Goal: Task Accomplishment & Management: Manage account settings

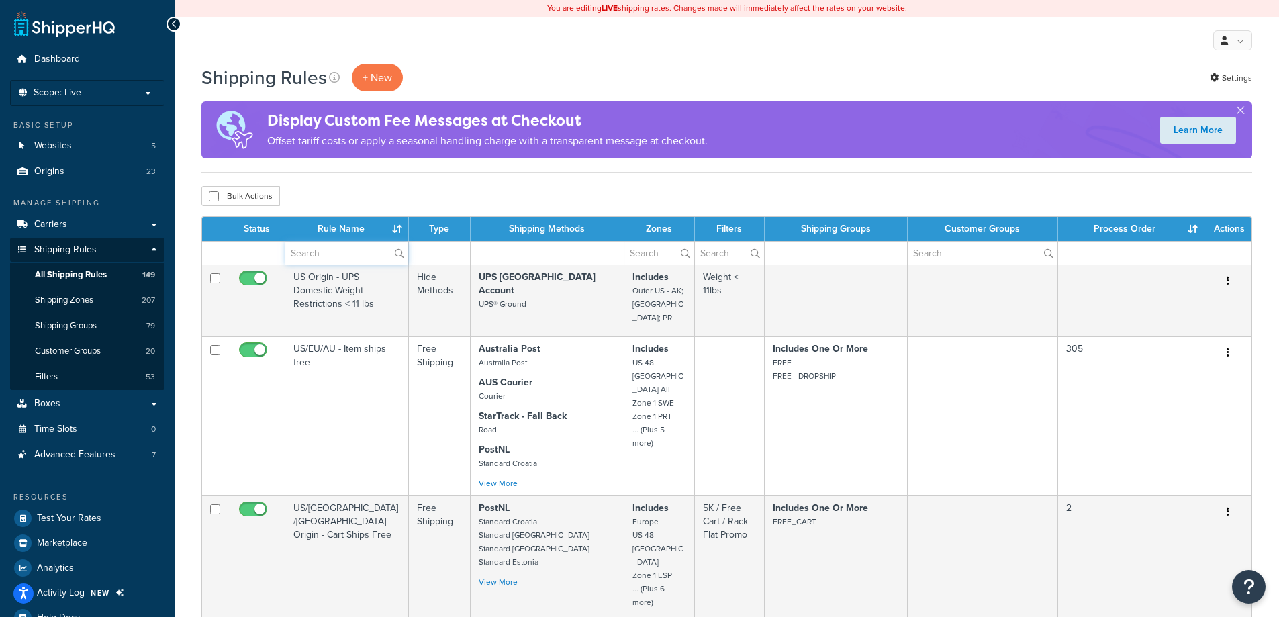
click at [360, 258] on input "text" at bounding box center [346, 253] width 123 height 23
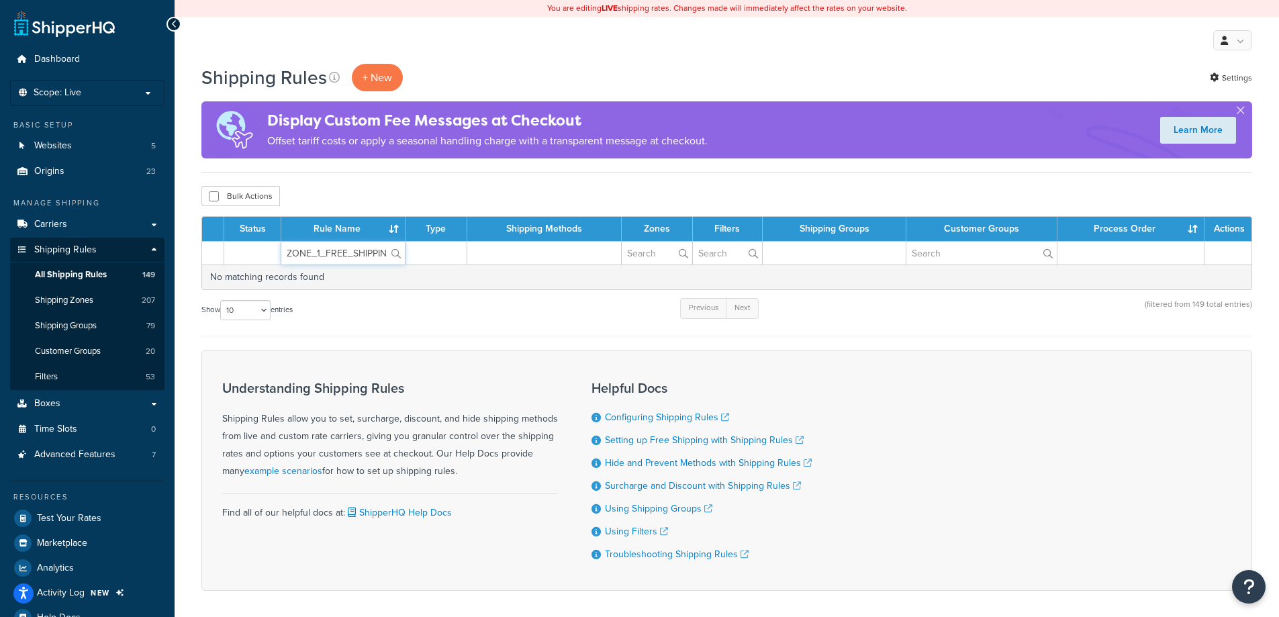
type input "ZONE_1_FREE_SHIPPING"
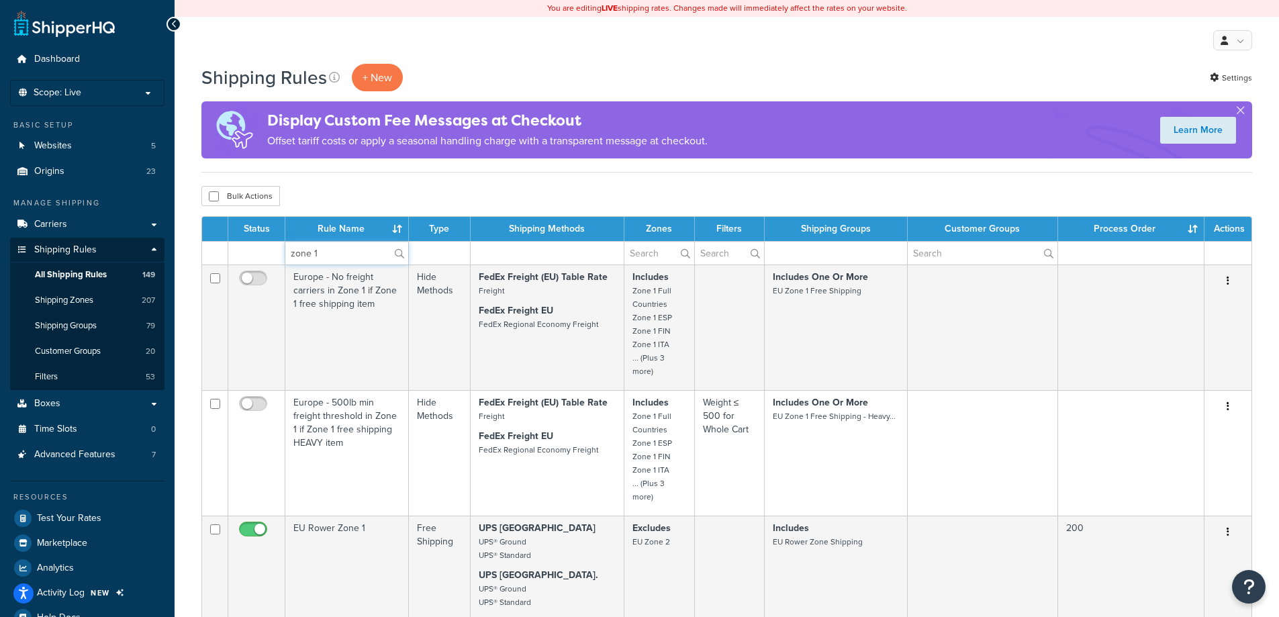
type input "zone 1"
click at [77, 331] on span "Shipping Groups" at bounding box center [66, 325] width 62 height 11
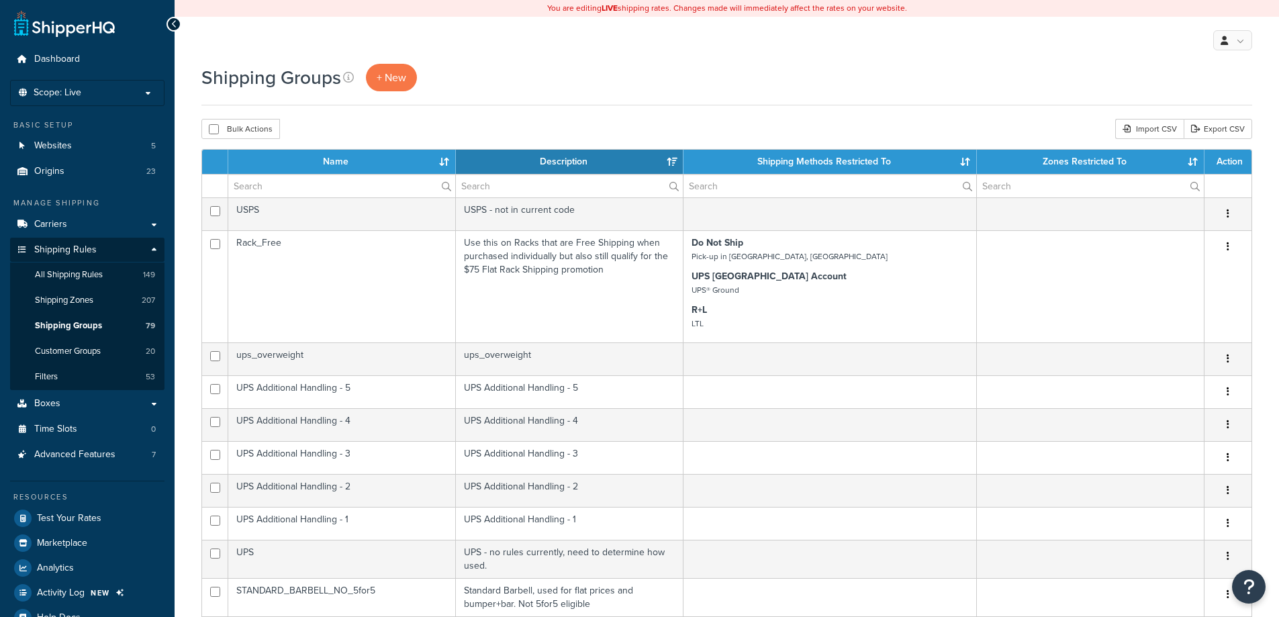
select select "15"
click at [340, 184] on input "text" at bounding box center [341, 186] width 227 height 23
paste input "ZONE_1_FREE_SHIPPING"
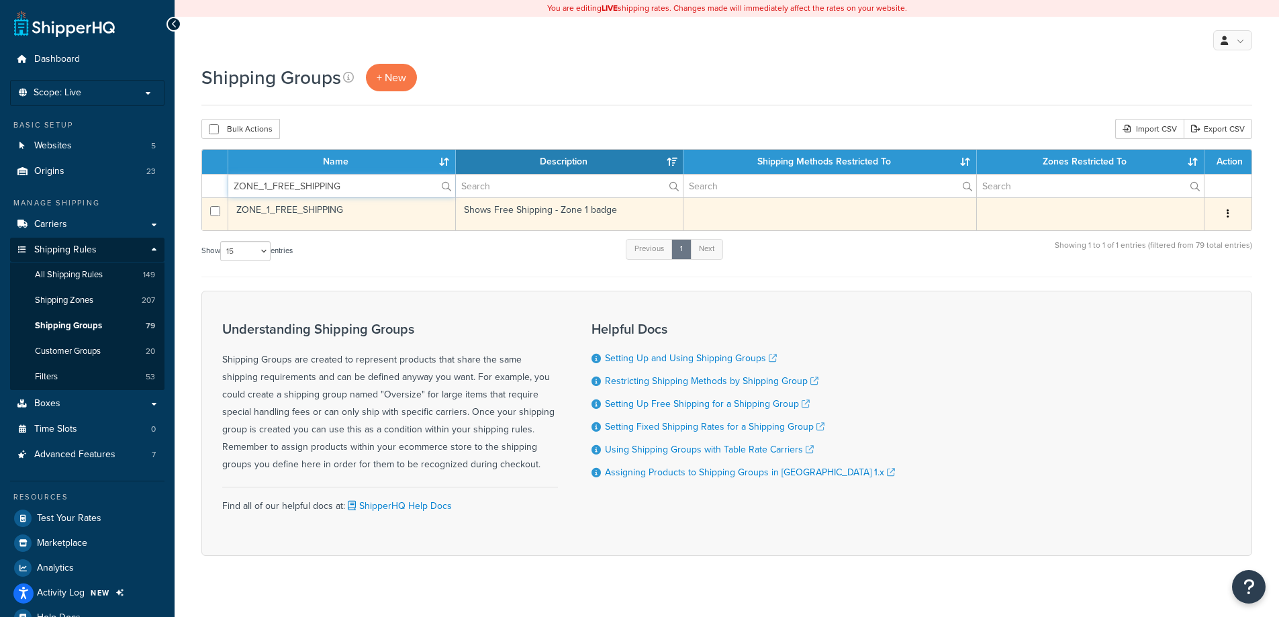
type input "ZONE_1_FREE_SHIPPING"
click at [344, 213] on td "ZONE_1_FREE_SHIPPING" at bounding box center [342, 213] width 228 height 33
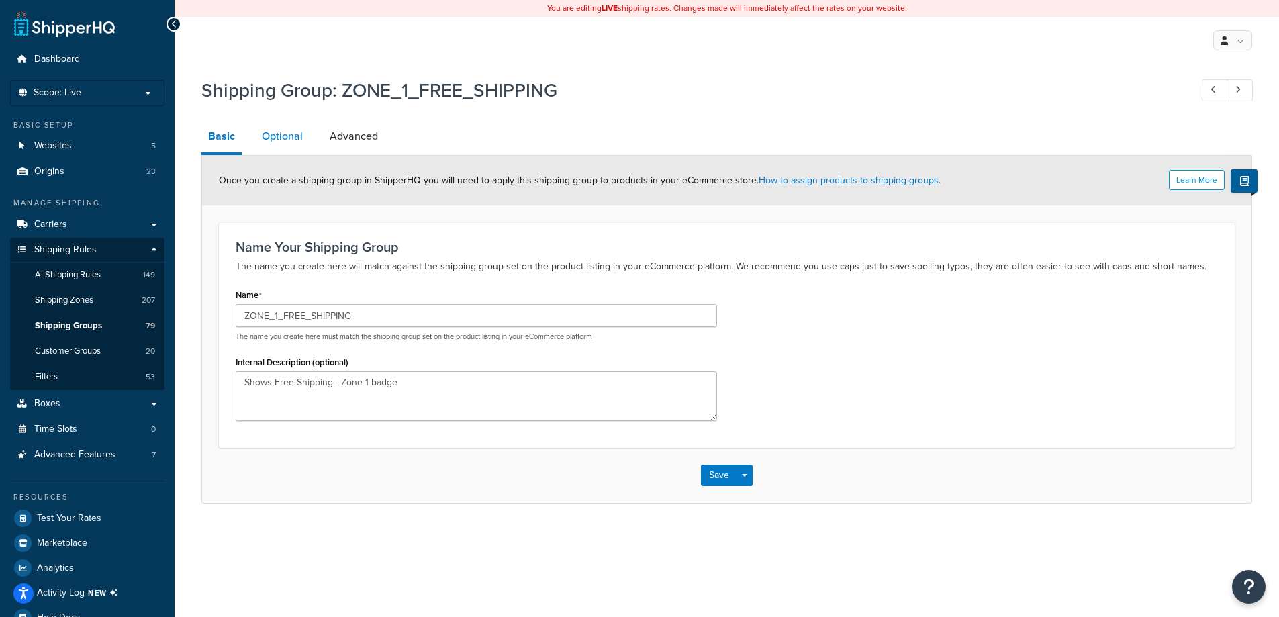
click at [294, 142] on link "Optional" at bounding box center [282, 136] width 54 height 32
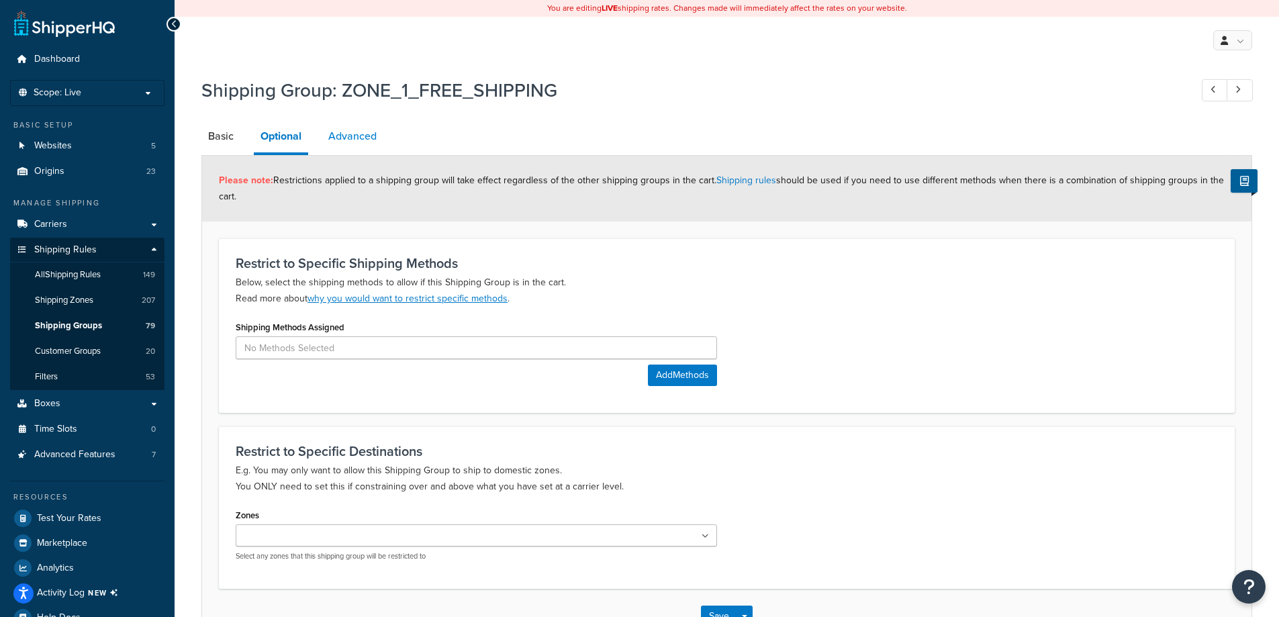
click at [354, 137] on link "Advanced" at bounding box center [352, 136] width 62 height 32
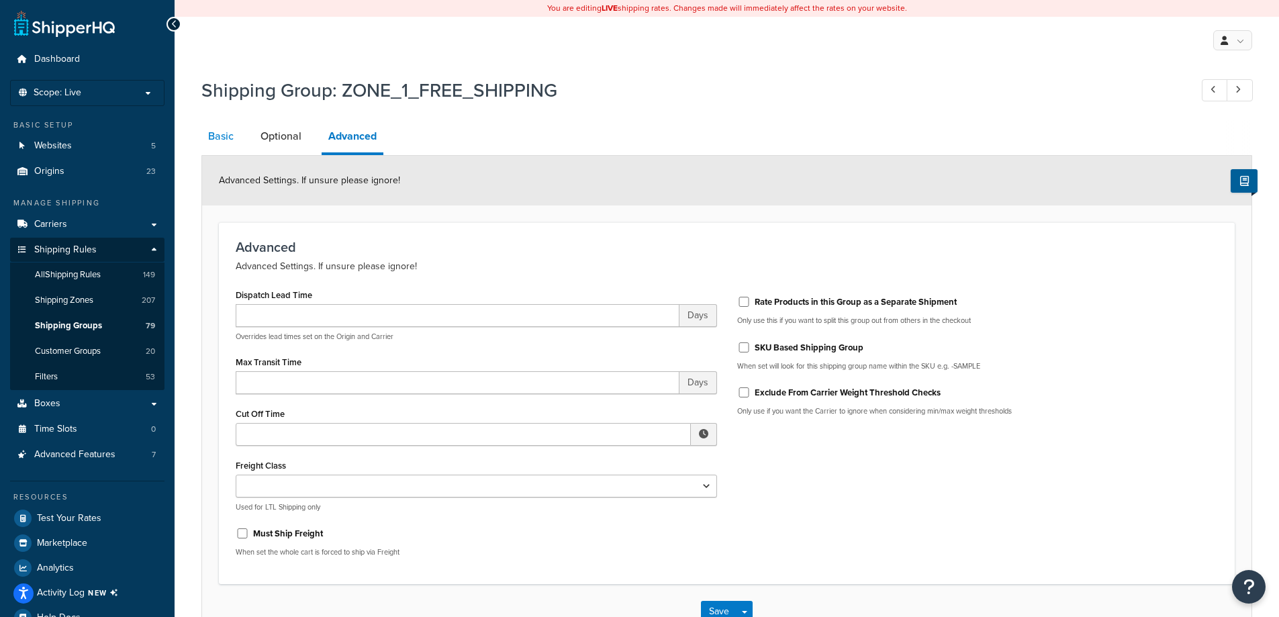
click at [212, 134] on link "Basic" at bounding box center [220, 136] width 39 height 32
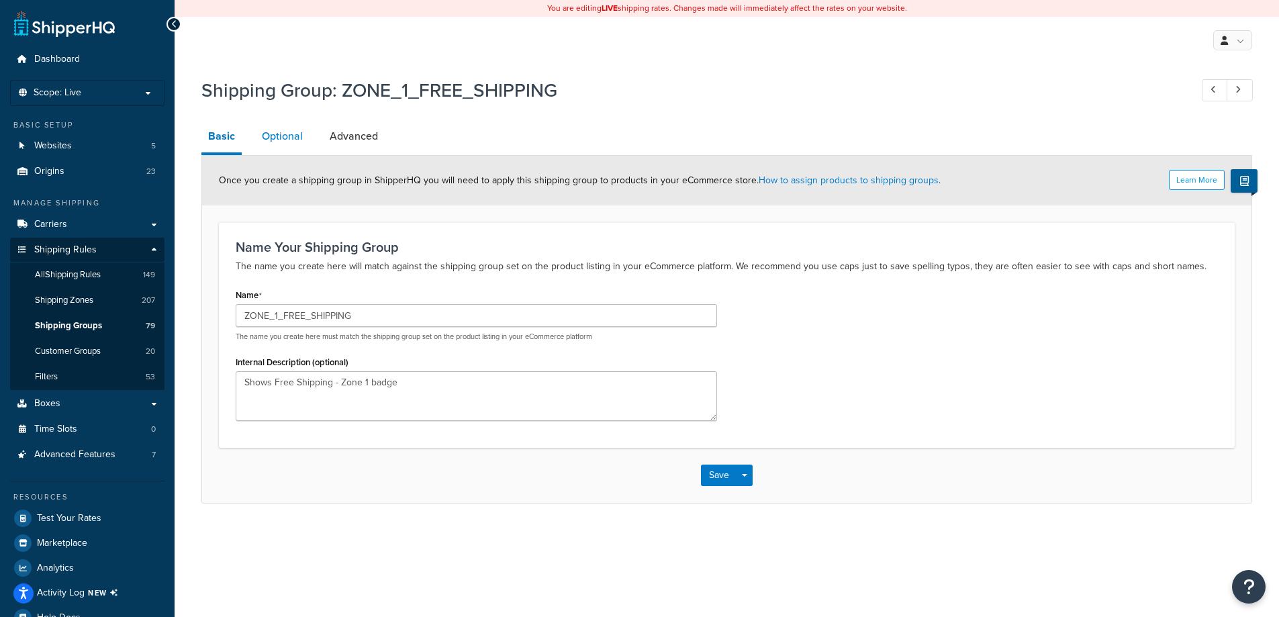
click at [276, 133] on link "Optional" at bounding box center [282, 136] width 54 height 32
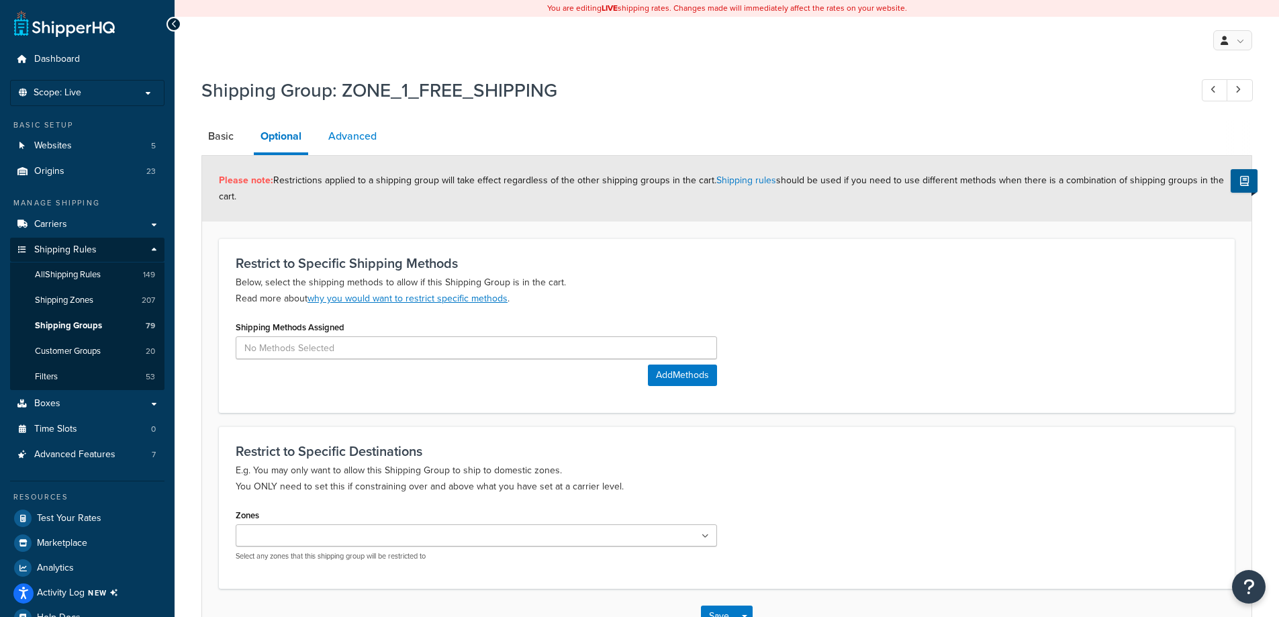
click at [352, 139] on link "Advanced" at bounding box center [352, 136] width 62 height 32
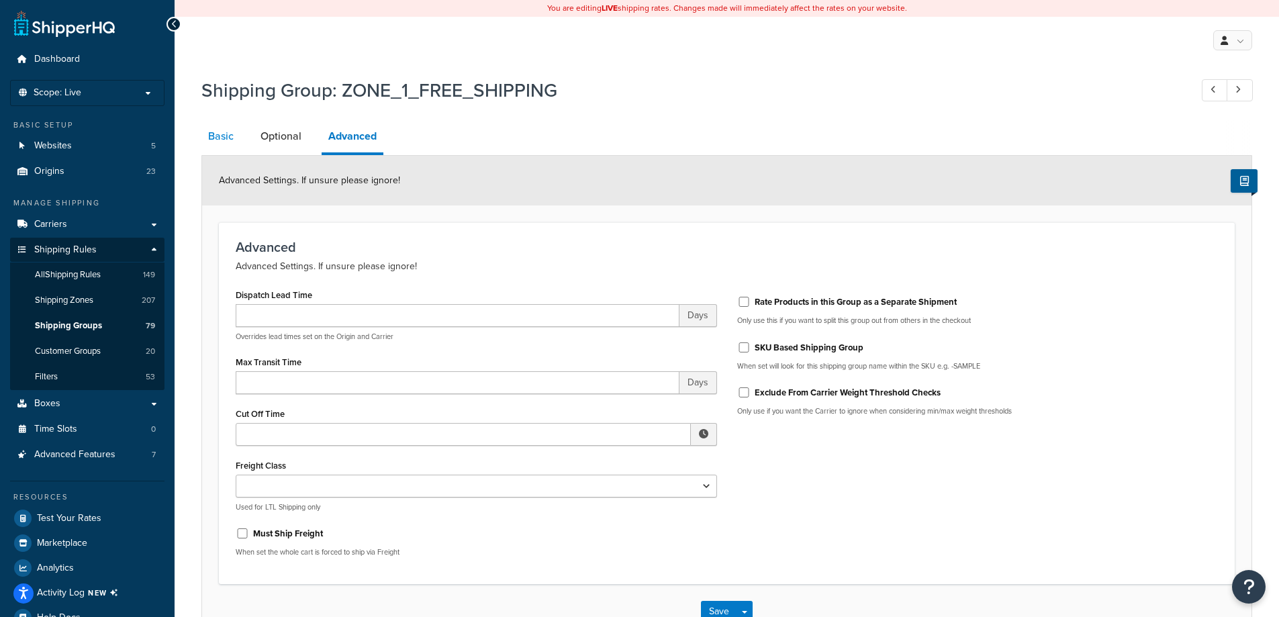
click at [233, 131] on link "Basic" at bounding box center [220, 136] width 39 height 32
